Goal: Transaction & Acquisition: Book appointment/travel/reservation

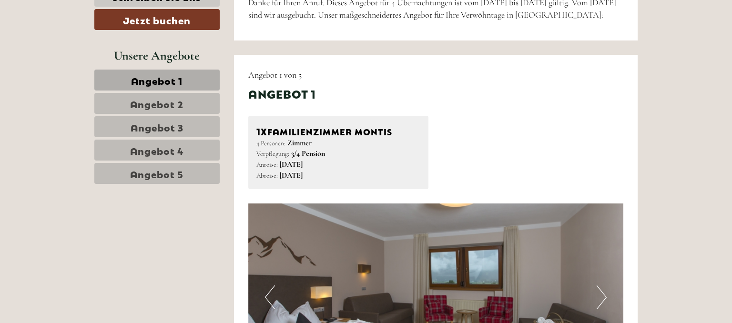
scroll to position [151, 0]
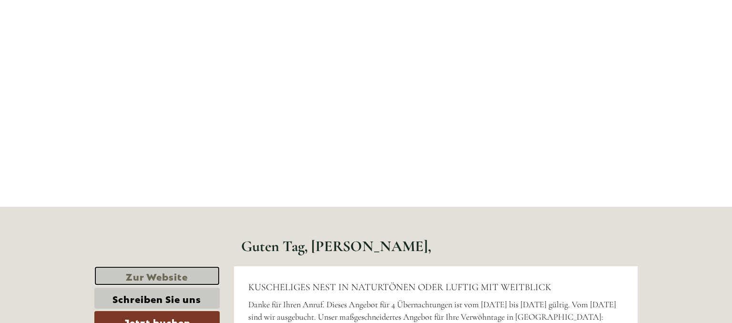
click at [166, 277] on link "Zur Website" at bounding box center [156, 276] width 125 height 20
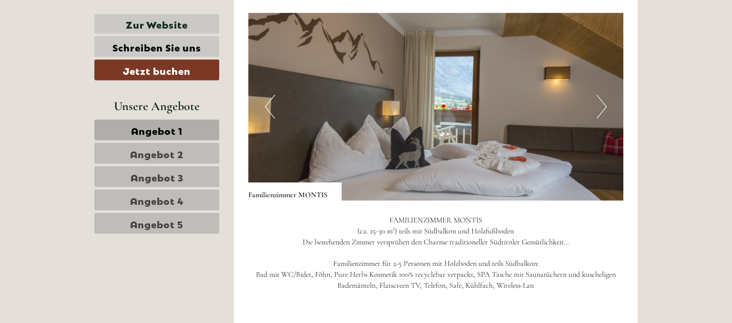
scroll to position [604, 0]
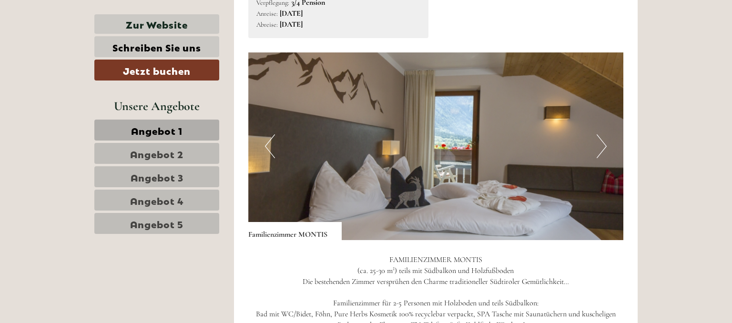
click at [600, 144] on button "Next" at bounding box center [602, 146] width 10 height 24
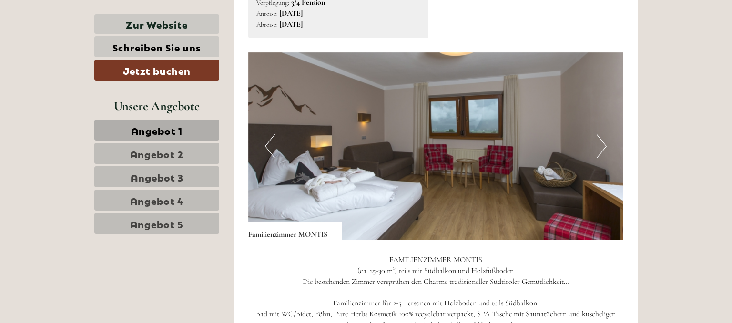
click at [600, 144] on button "Next" at bounding box center [602, 146] width 10 height 24
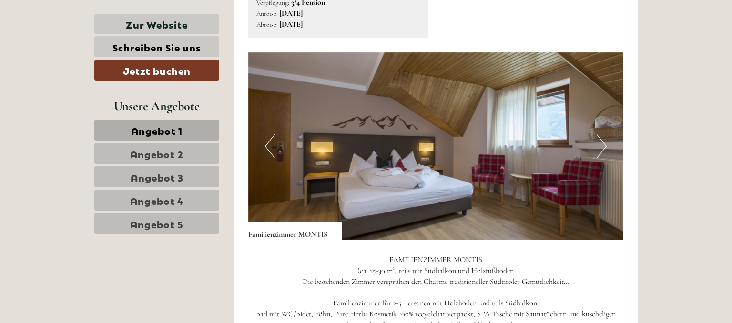
click at [600, 144] on button "Next" at bounding box center [602, 146] width 10 height 24
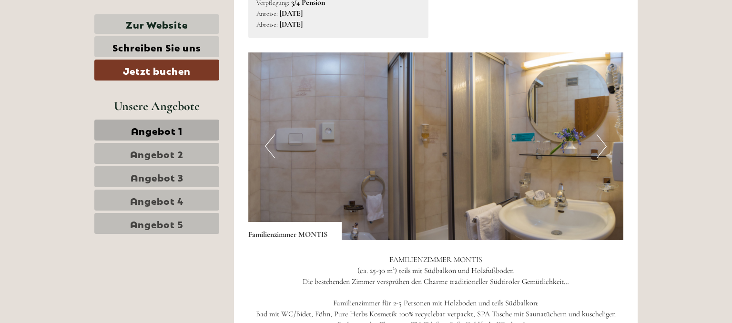
click at [600, 144] on button "Next" at bounding box center [602, 146] width 10 height 24
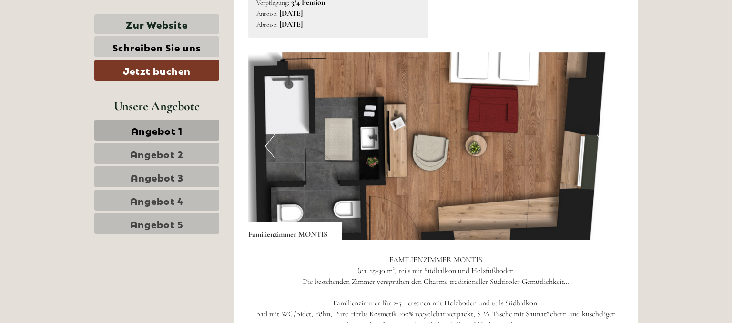
click at [600, 144] on button "Next" at bounding box center [602, 146] width 10 height 24
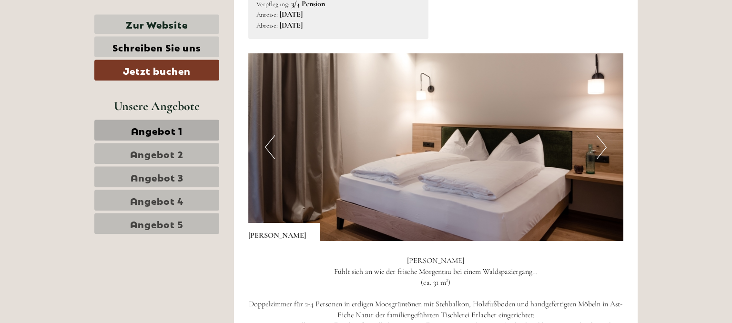
scroll to position [1308, 0]
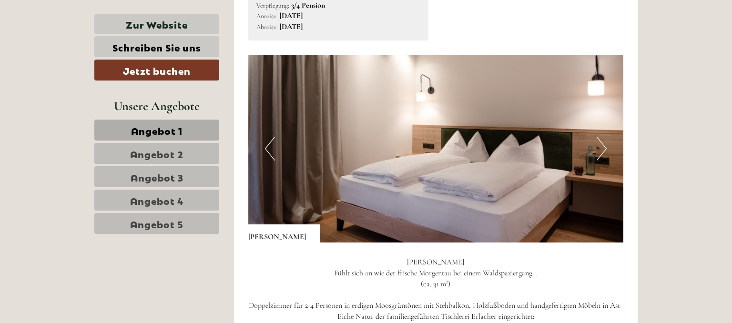
click at [605, 138] on button "Next" at bounding box center [602, 149] width 10 height 24
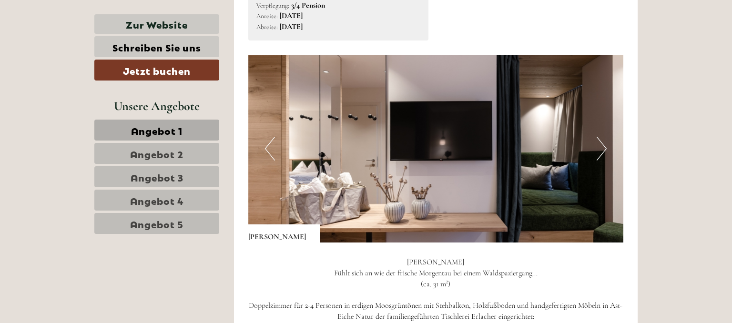
click at [604, 143] on button "Next" at bounding box center [602, 149] width 10 height 24
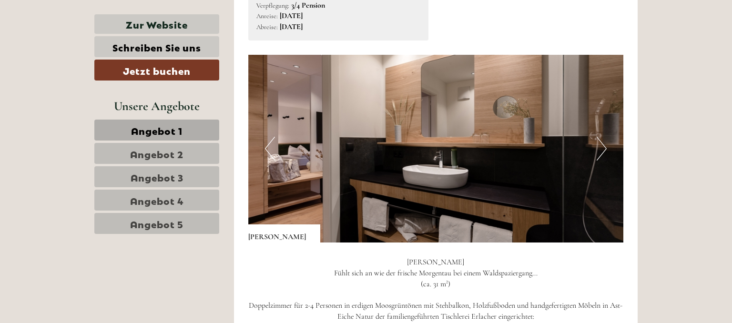
click at [604, 143] on button "Next" at bounding box center [602, 149] width 10 height 24
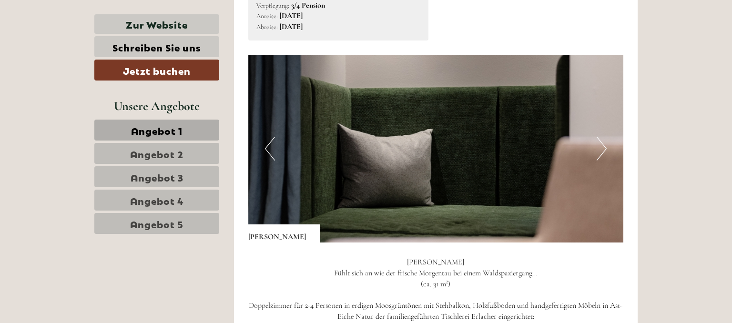
click at [604, 143] on button "Next" at bounding box center [602, 149] width 10 height 24
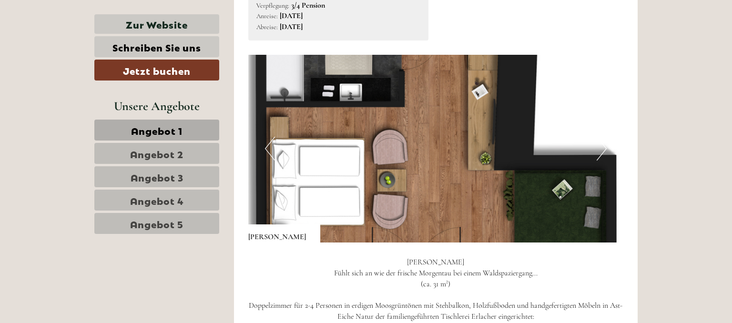
click at [598, 147] on button "Next" at bounding box center [602, 149] width 10 height 24
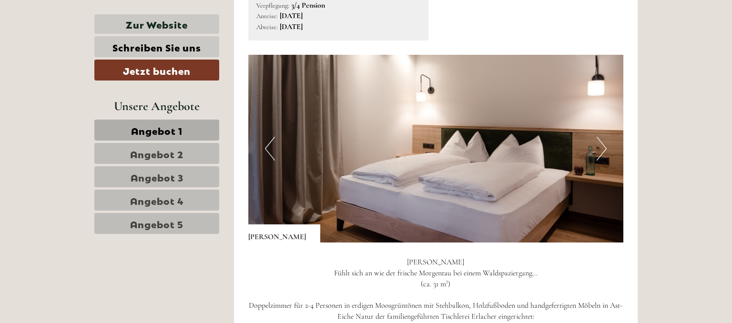
click at [598, 149] on button "Next" at bounding box center [602, 149] width 10 height 24
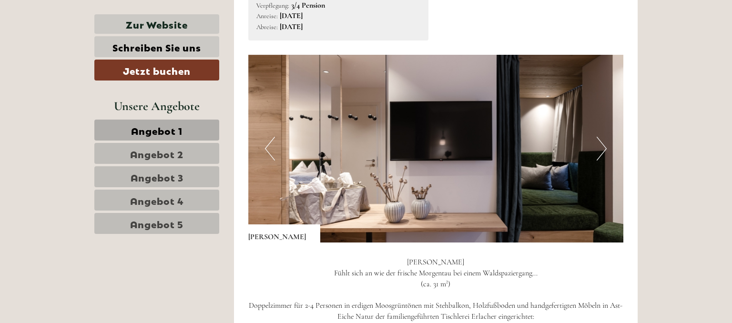
click at [598, 149] on button "Next" at bounding box center [602, 149] width 10 height 24
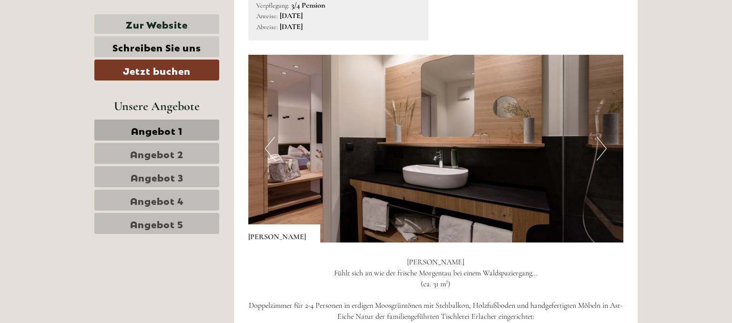
click at [598, 149] on button "Next" at bounding box center [602, 149] width 10 height 24
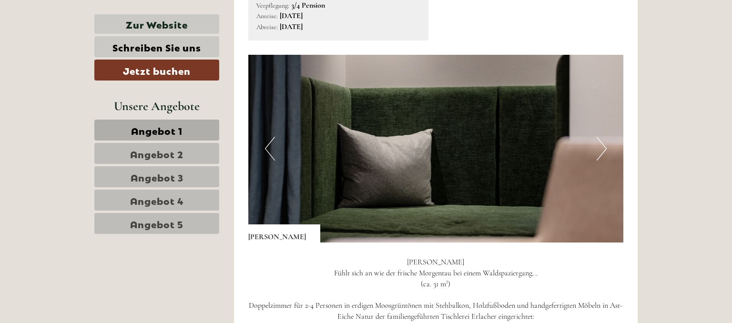
click at [598, 149] on button "Next" at bounding box center [602, 149] width 10 height 24
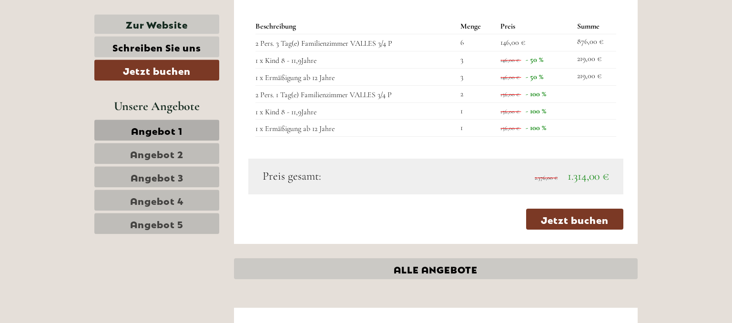
scroll to position [2416, 0]
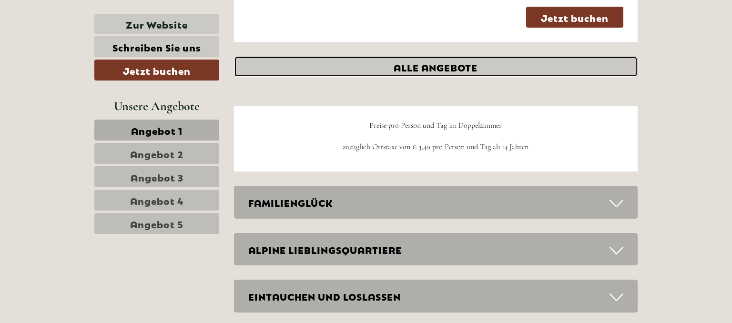
click at [452, 70] on link "ALLE ANGEBOTE" at bounding box center [436, 66] width 404 height 21
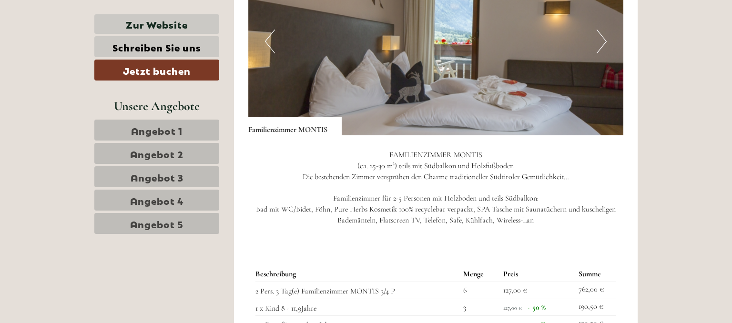
scroll to position [658, 0]
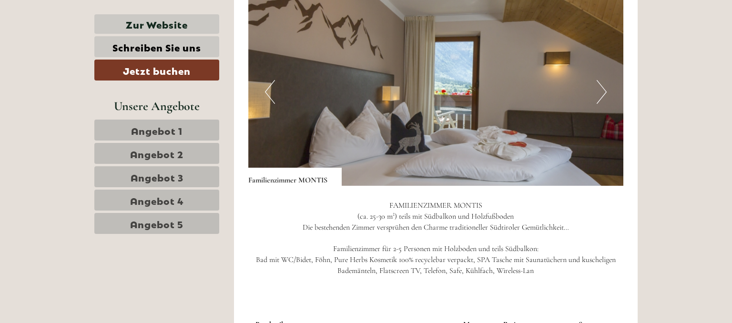
click at [602, 90] on button "Next" at bounding box center [602, 92] width 10 height 24
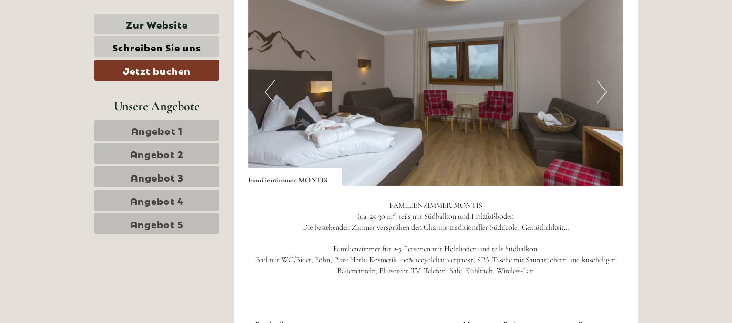
click at [602, 90] on button "Next" at bounding box center [602, 92] width 10 height 24
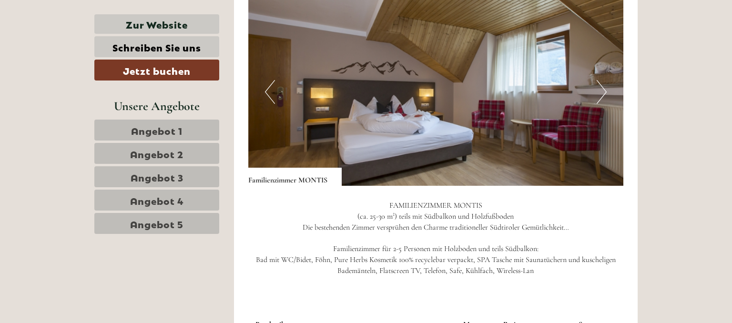
click at [602, 90] on button "Next" at bounding box center [602, 92] width 10 height 24
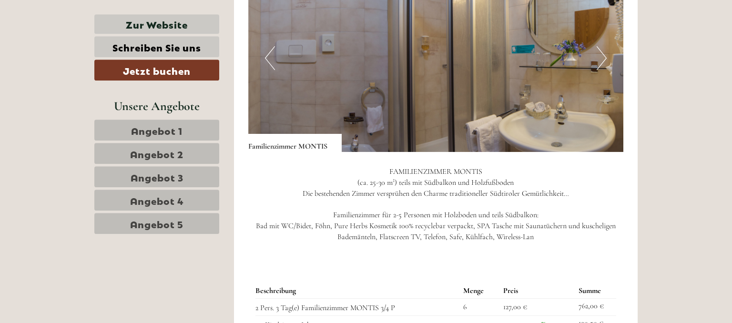
scroll to position [709, 0]
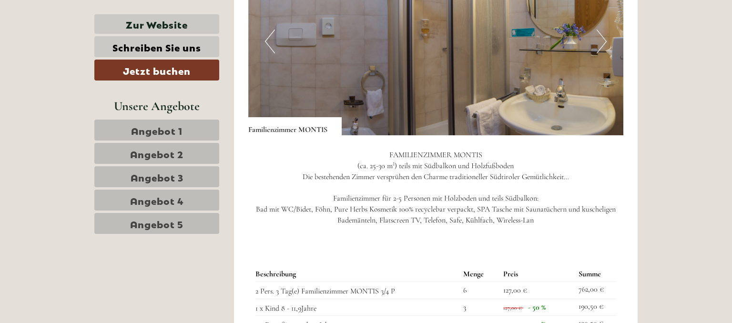
click at [604, 44] on button "Next" at bounding box center [602, 42] width 10 height 24
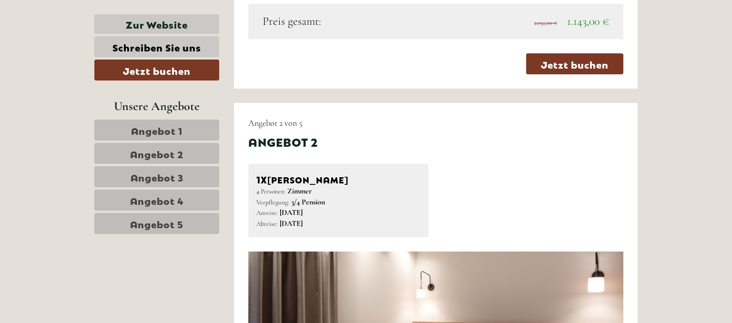
scroll to position [1262, 0]
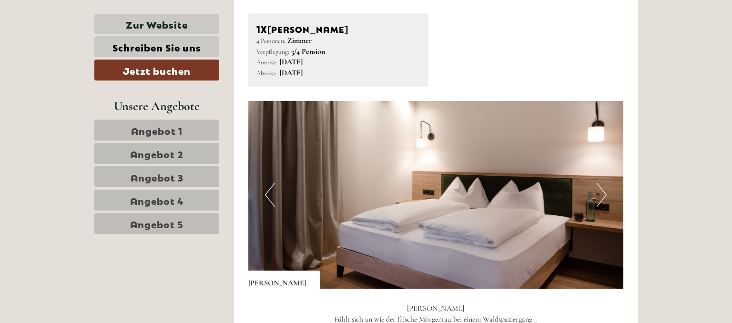
click at [604, 194] on button "Next" at bounding box center [602, 195] width 10 height 24
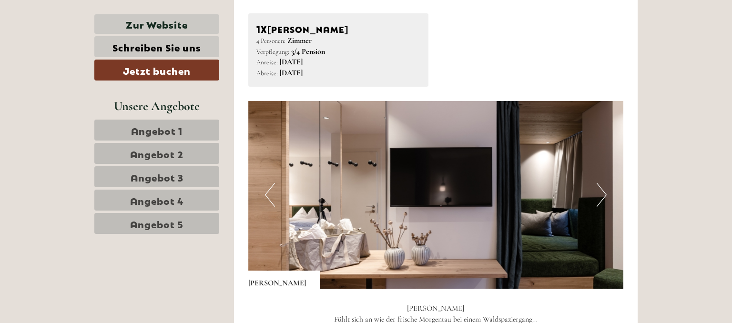
click at [604, 194] on button "Next" at bounding box center [602, 195] width 10 height 24
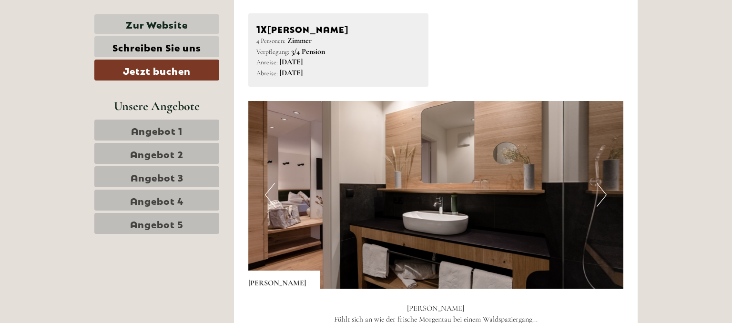
click at [604, 194] on button "Next" at bounding box center [602, 195] width 10 height 24
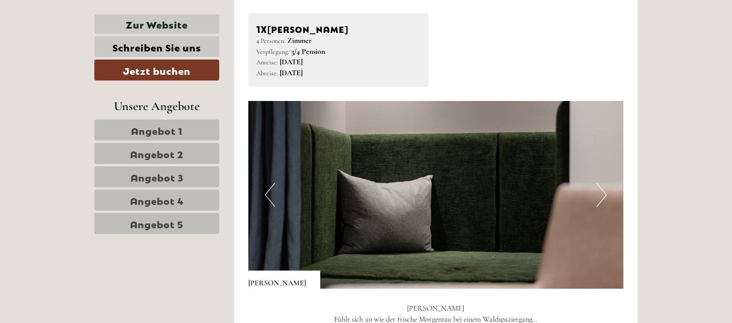
click at [604, 194] on button "Next" at bounding box center [602, 195] width 10 height 24
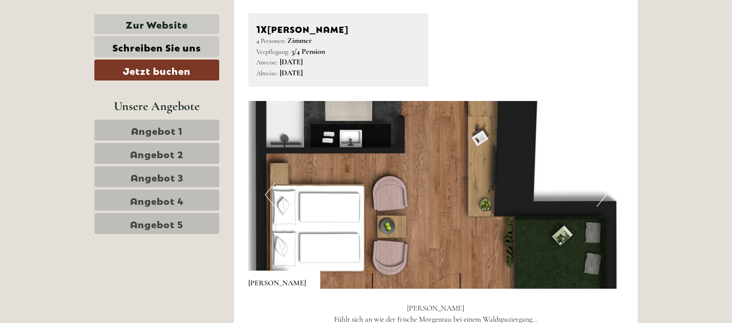
click at [604, 194] on button "Next" at bounding box center [602, 195] width 10 height 24
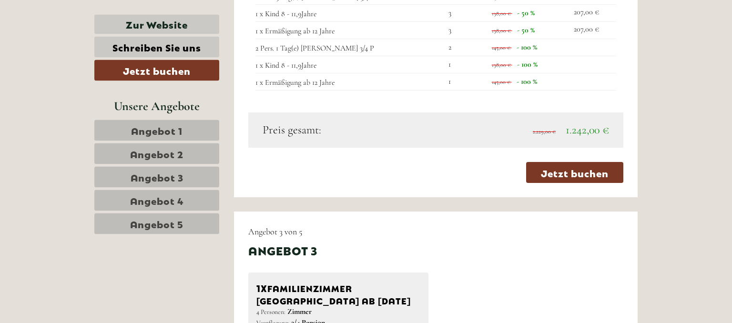
scroll to position [1765, 0]
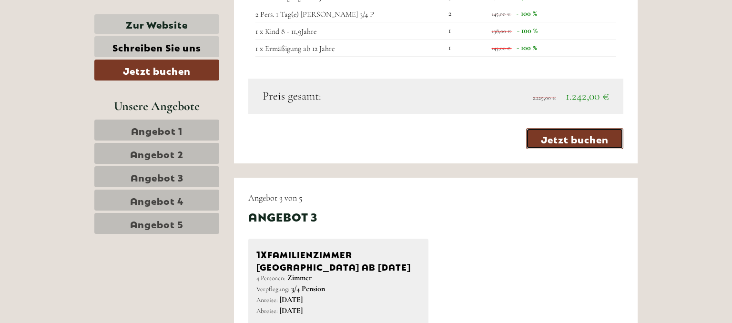
click at [536, 137] on link "Jetzt buchen" at bounding box center [574, 138] width 97 height 21
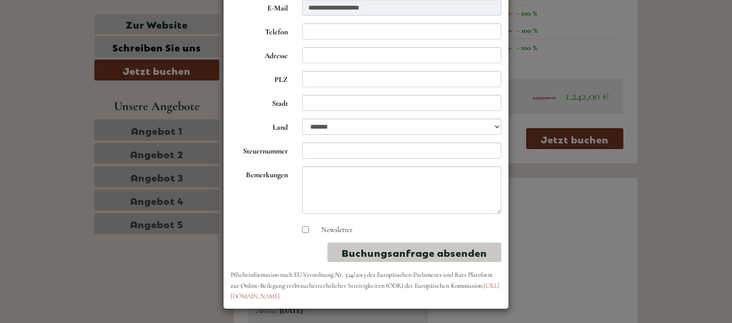
scroll to position [0, 0]
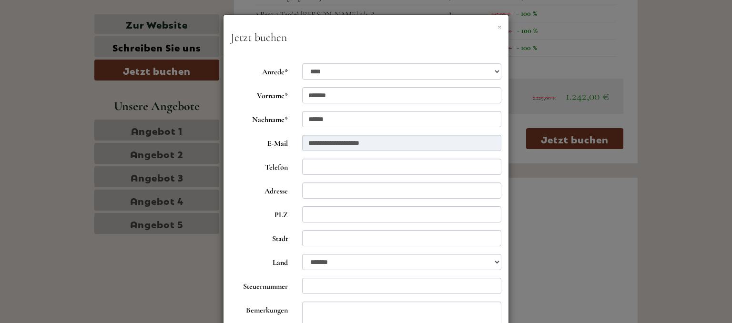
click at [500, 27] on button "×" at bounding box center [500, 26] width 4 height 10
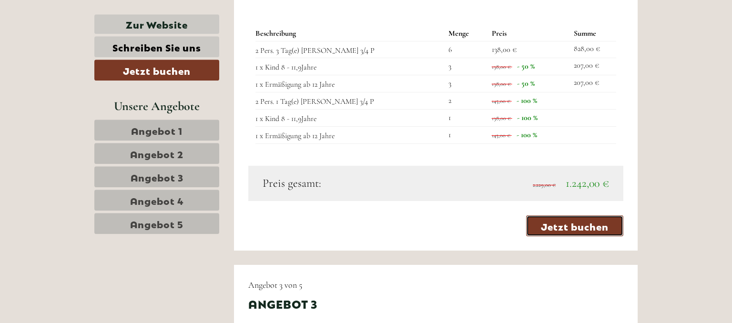
scroll to position [1665, 0]
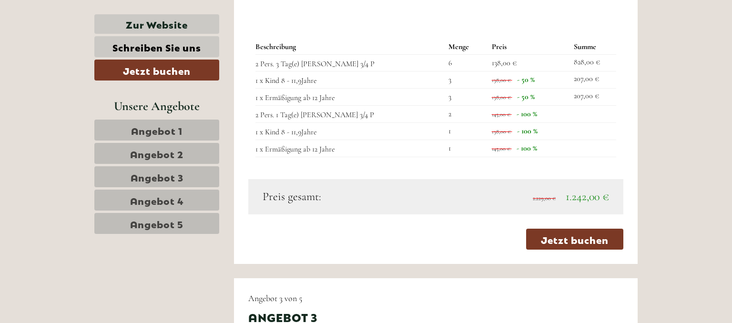
click at [155, 217] on span "Angebot 5" at bounding box center [156, 223] width 53 height 13
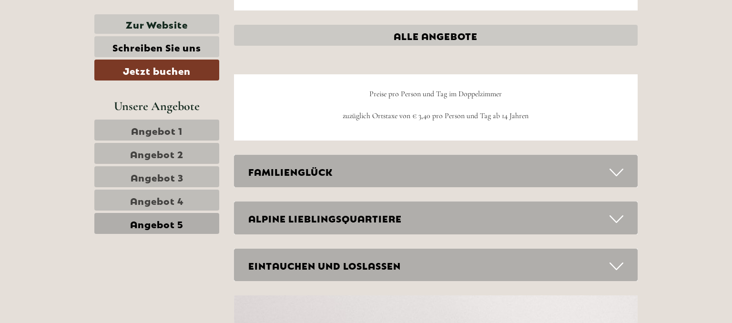
scroll to position [1262, 0]
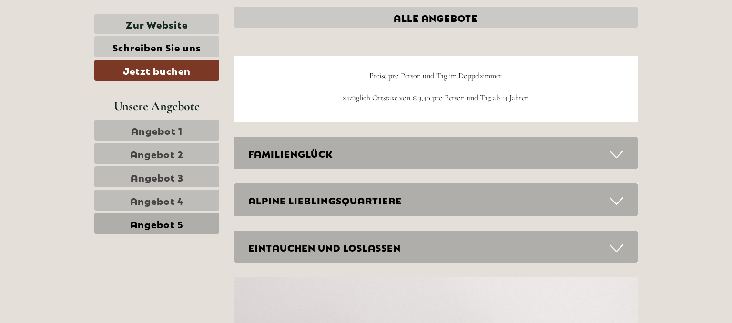
click at [375, 151] on div "FAMILIENGLÜCK" at bounding box center [436, 153] width 404 height 33
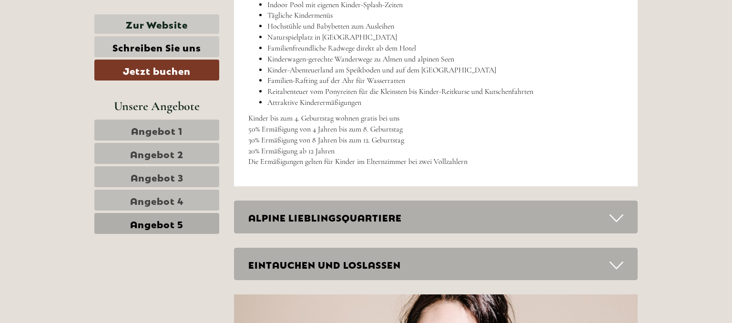
scroll to position [1715, 0]
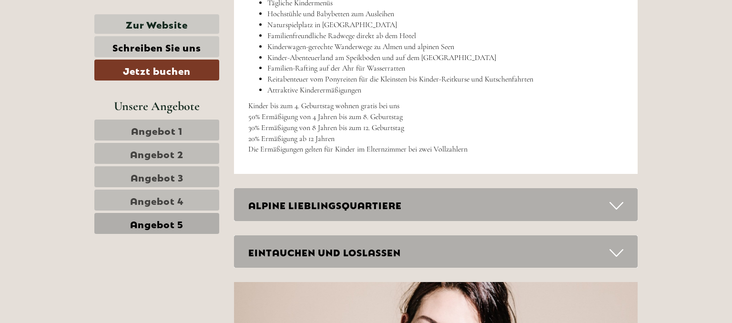
click at [348, 204] on div "ALPINE LIEBLINGSQUARTIERE" at bounding box center [436, 204] width 404 height 33
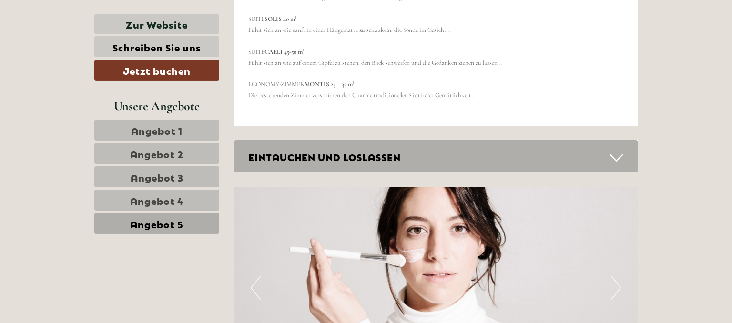
scroll to position [2470, 0]
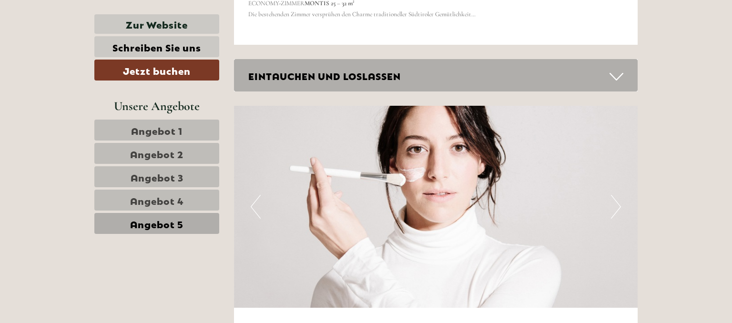
click at [359, 79] on div "EINTAUCHEN UND LOSLASSEN" at bounding box center [436, 75] width 404 height 33
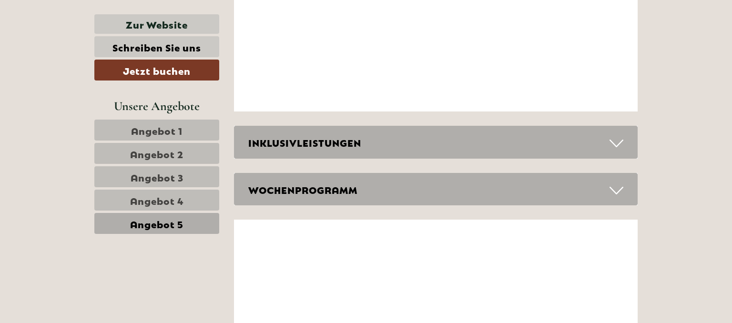
scroll to position [3427, 0]
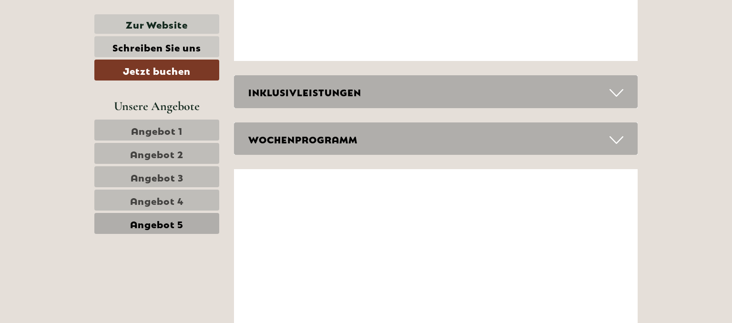
click at [373, 102] on div "INKLUSIVLEISTUNGEN" at bounding box center [436, 91] width 404 height 33
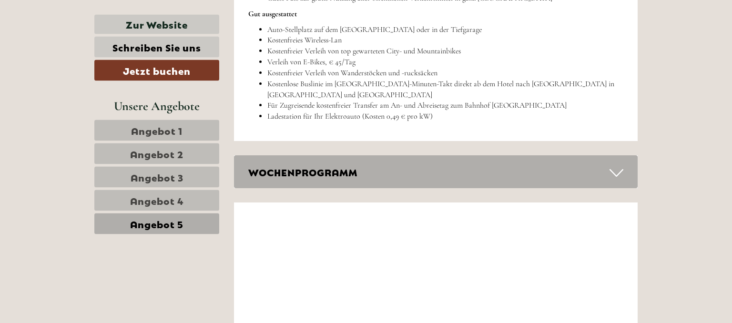
scroll to position [3880, 0]
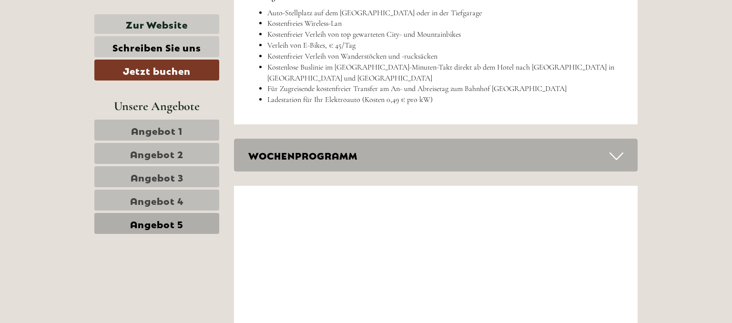
click at [408, 160] on div "WOCHENPROGRAMM" at bounding box center [436, 155] width 404 height 33
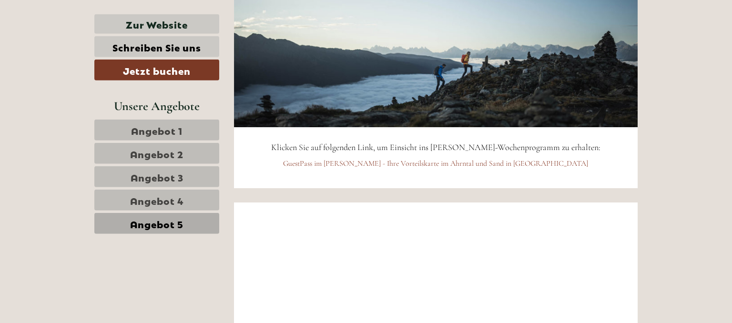
scroll to position [4132, 0]
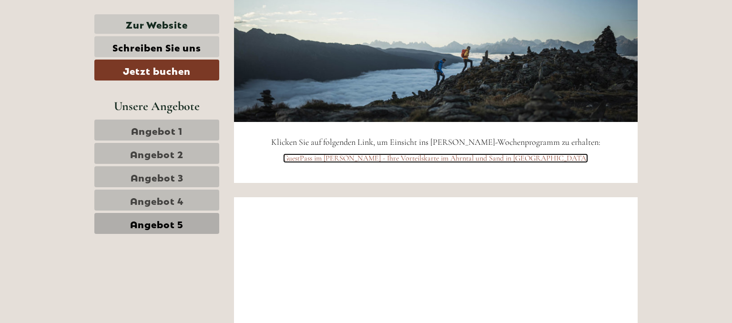
click at [409, 163] on link "GuestPass im [PERSON_NAME] - Ihre Vorteilskarte im Ahrntal und Sand in [GEOGRAP…" at bounding box center [435, 158] width 305 height 10
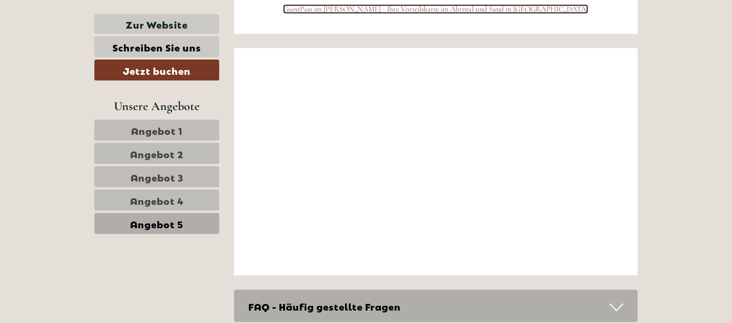
scroll to position [4232, 0]
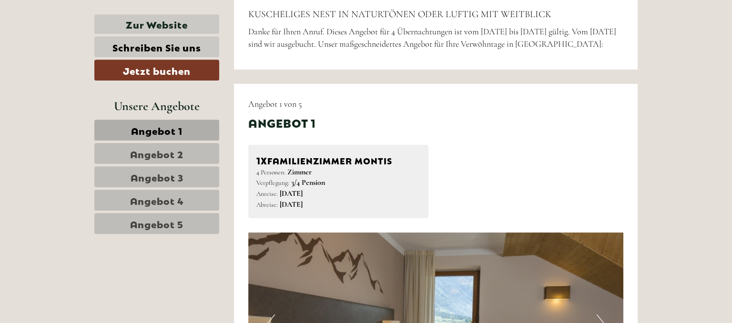
scroll to position [503, 0]
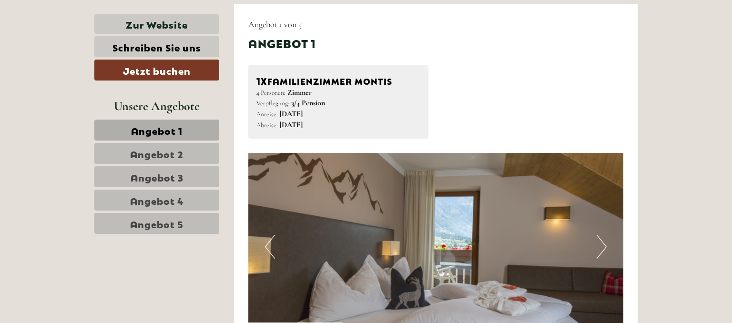
click at [516, 125] on div "1x Familienzimmer MONTIS 4 Personen: Zimmer Verpflegung: 3/4 Pension Anreise: […" at bounding box center [436, 101] width 390 height 73
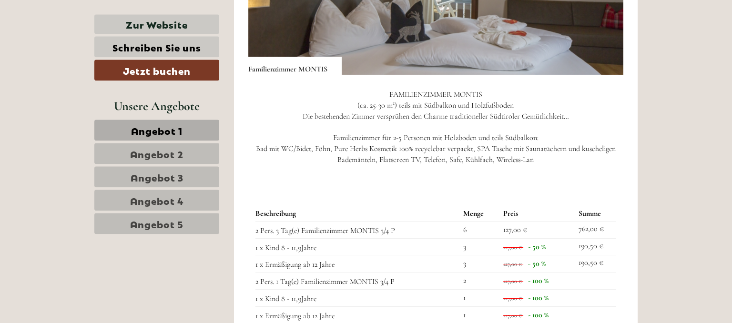
scroll to position [805, 0]
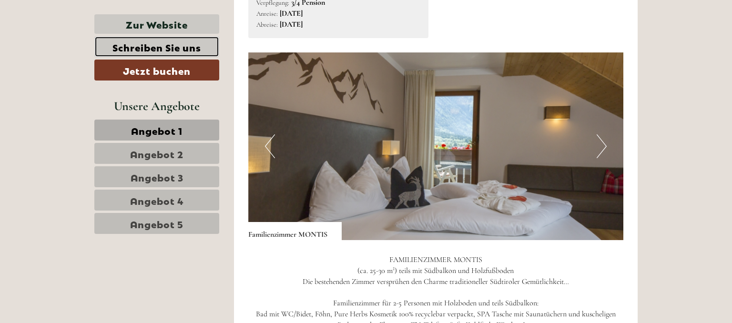
click at [144, 53] on link "Schreiben Sie uns" at bounding box center [156, 46] width 125 height 21
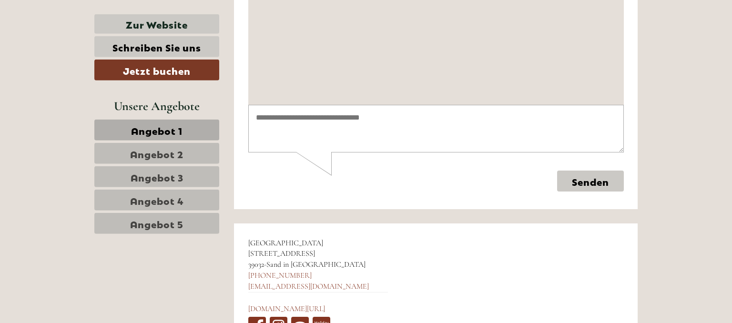
scroll to position [4028, 0]
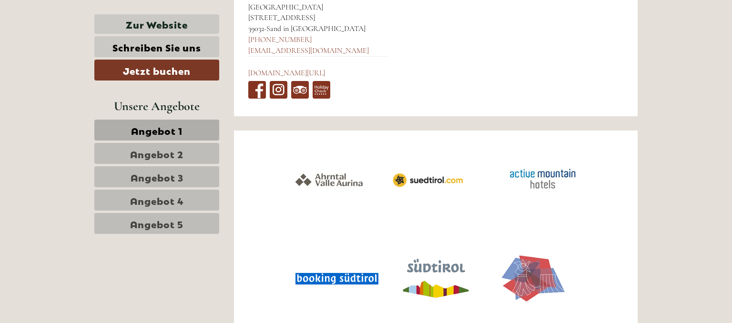
scroll to position [4330, 0]
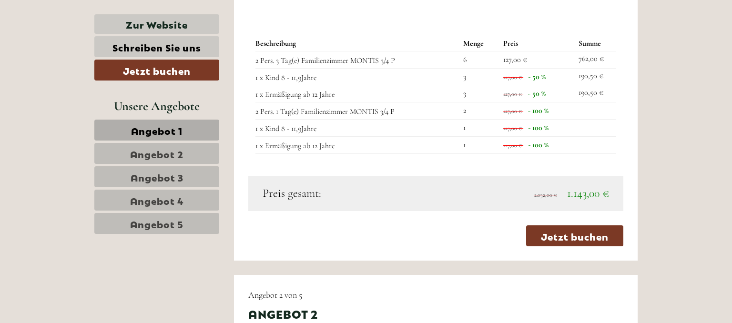
scroll to position [956, 0]
